Goal: Task Accomplishment & Management: Manage account settings

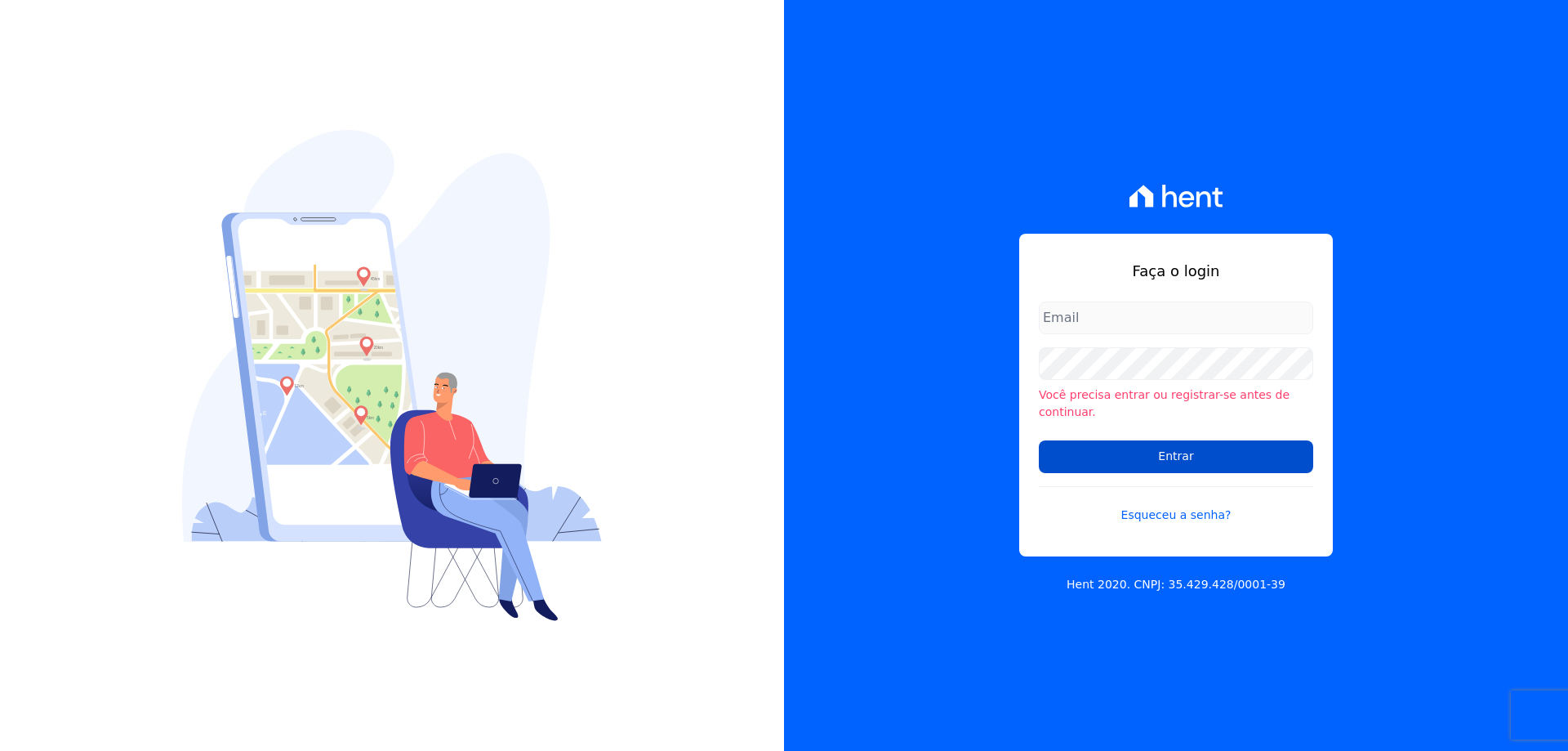
type input "[EMAIL_ADDRESS][DOMAIN_NAME]"
click at [1171, 450] on input "Entrar" at bounding box center [1176, 456] width 274 height 32
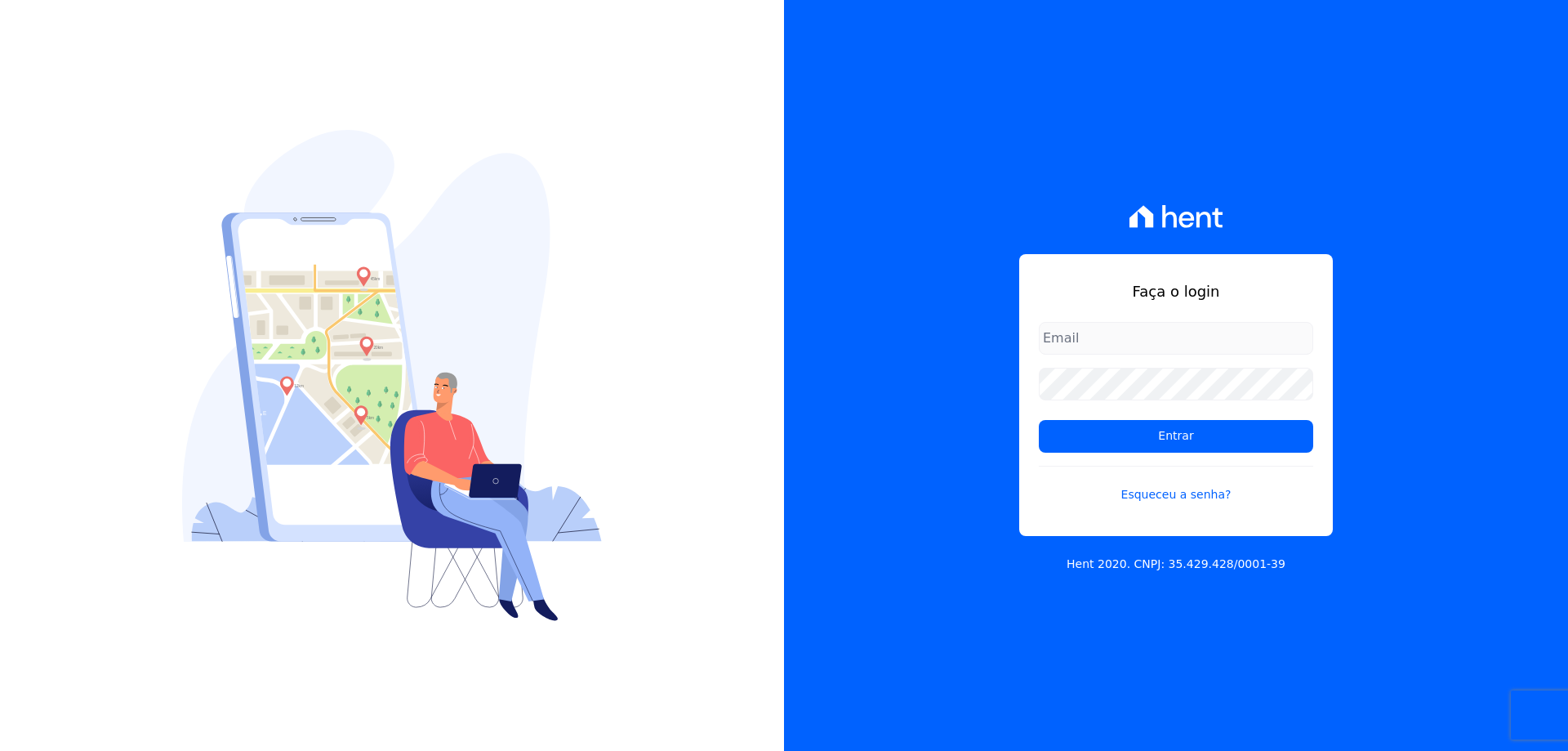
type input "[EMAIL_ADDRESS][DOMAIN_NAME]"
click at [1405, 347] on div "Faça o login giovana.cavichiollo@sejahype.com.br Entrar Esqueceu a senha? Hent …" at bounding box center [1176, 375] width 784 height 751
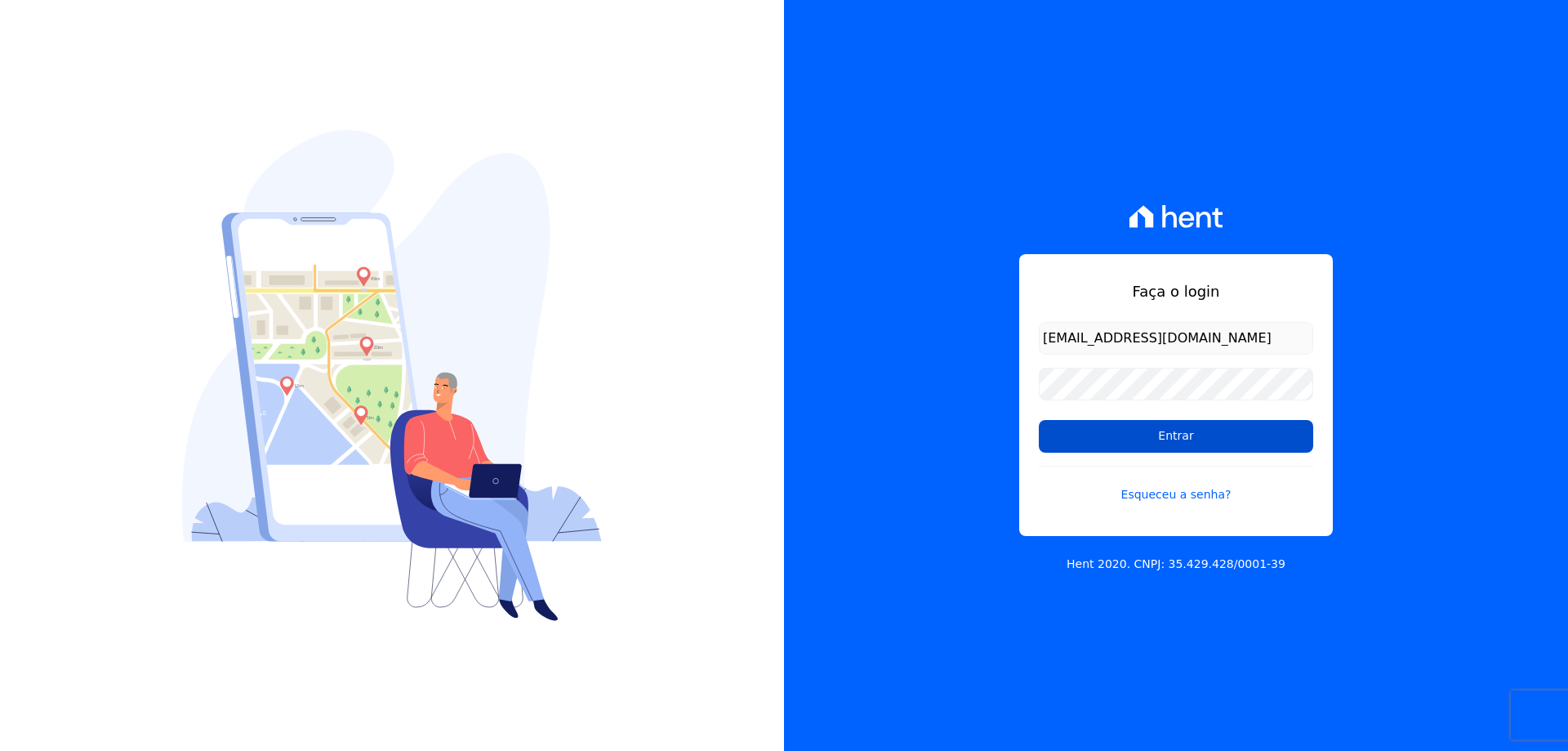
click at [1200, 438] on input "Entrar" at bounding box center [1176, 435] width 274 height 32
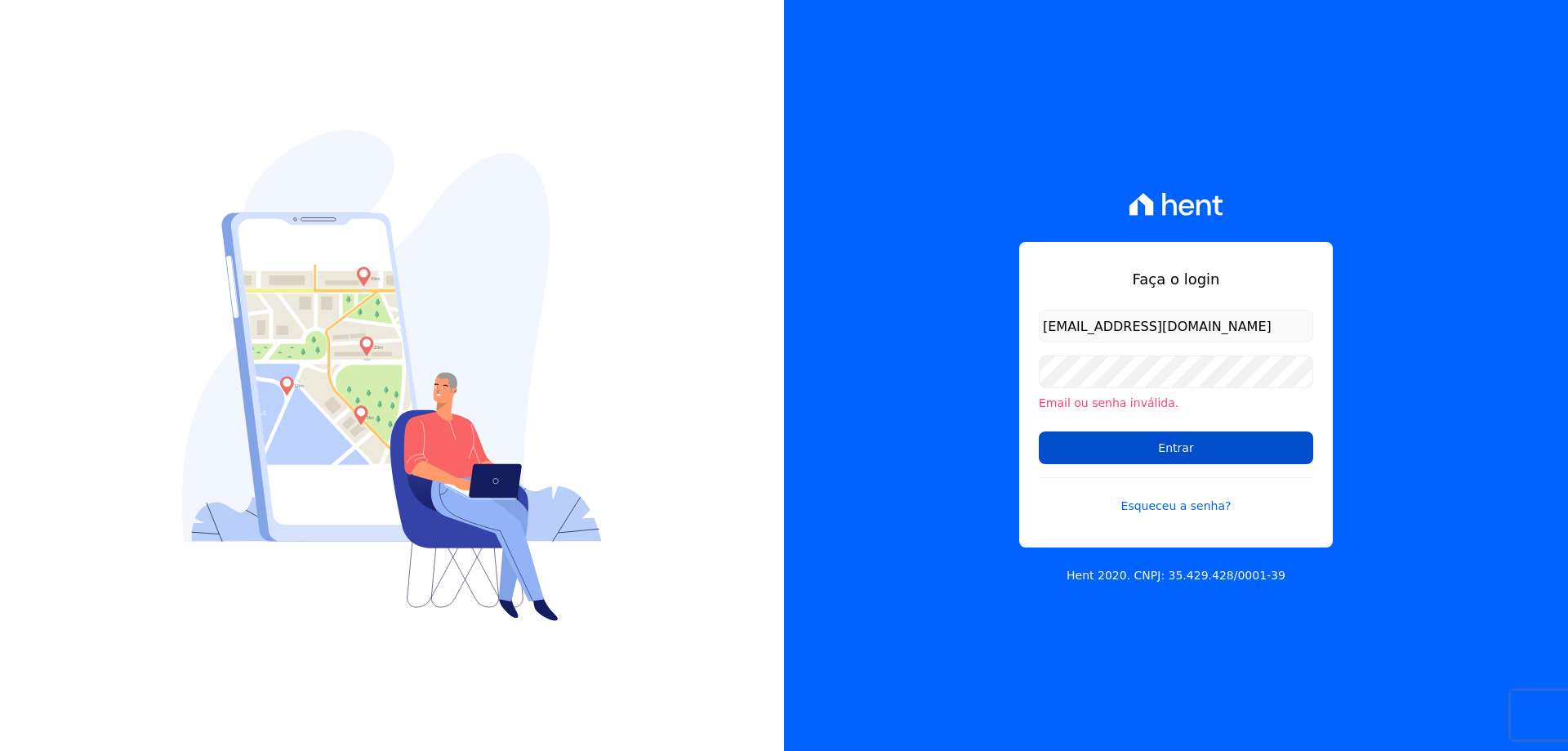
click at [1140, 454] on input "Entrar" at bounding box center [1176, 447] width 274 height 32
click at [962, 424] on div "Faça o login [EMAIL_ADDRESS][DOMAIN_NAME] Email ou senha inválida. Entrar Esque…" at bounding box center [1176, 375] width 784 height 751
